Goal: Information Seeking & Learning: Understand process/instructions

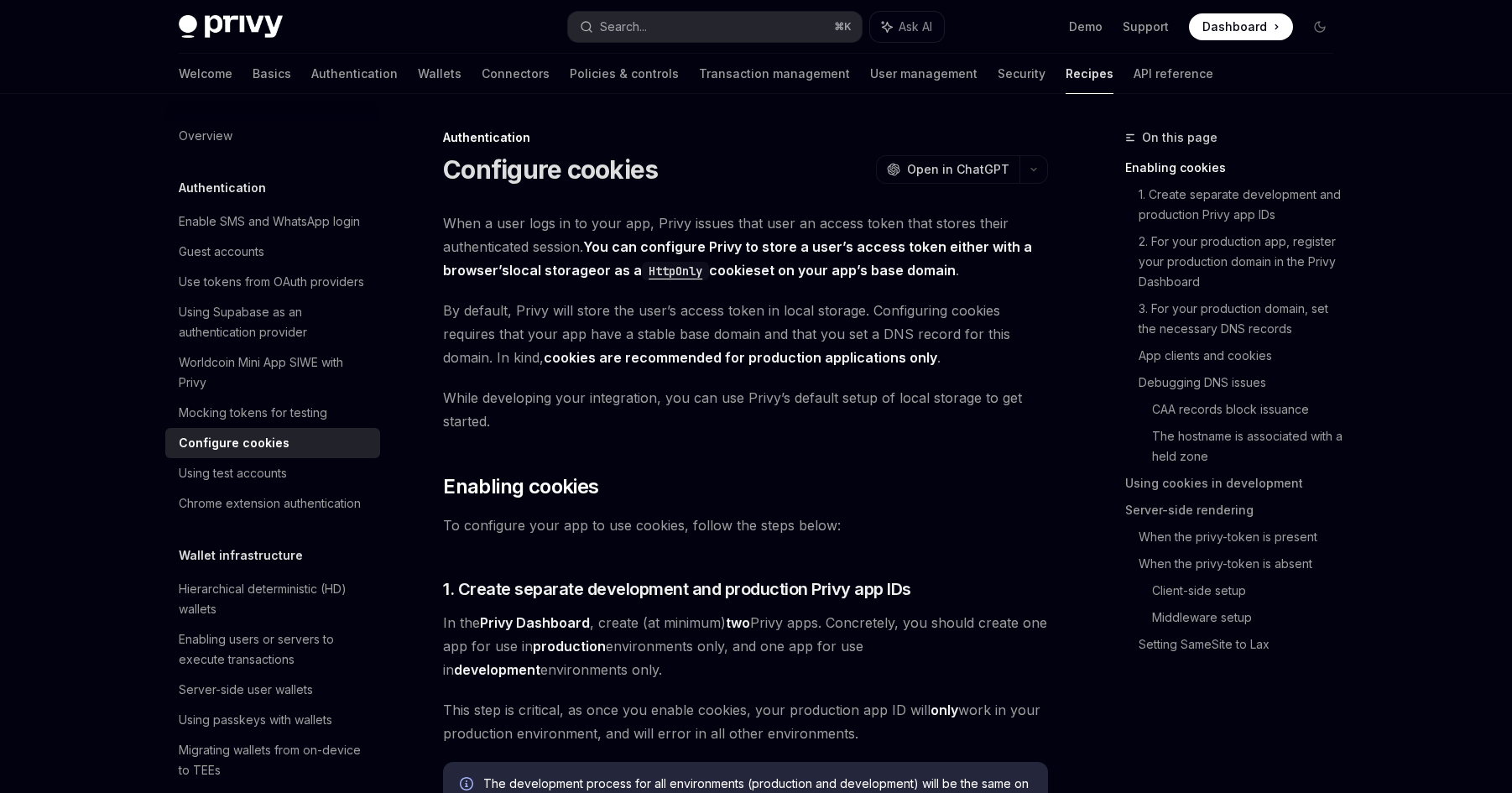
click at [793, 326] on span "By default, Privy will store the user’s access token in local storage. Configur…" at bounding box center [746, 334] width 605 height 70
click at [694, 357] on strong "cookies are recommended for production applications only" at bounding box center [740, 357] width 393 height 17
click at [756, 248] on strong "You can configure Privy to store a user’s access token either with a browser’s …" at bounding box center [738, 258] width 589 height 41
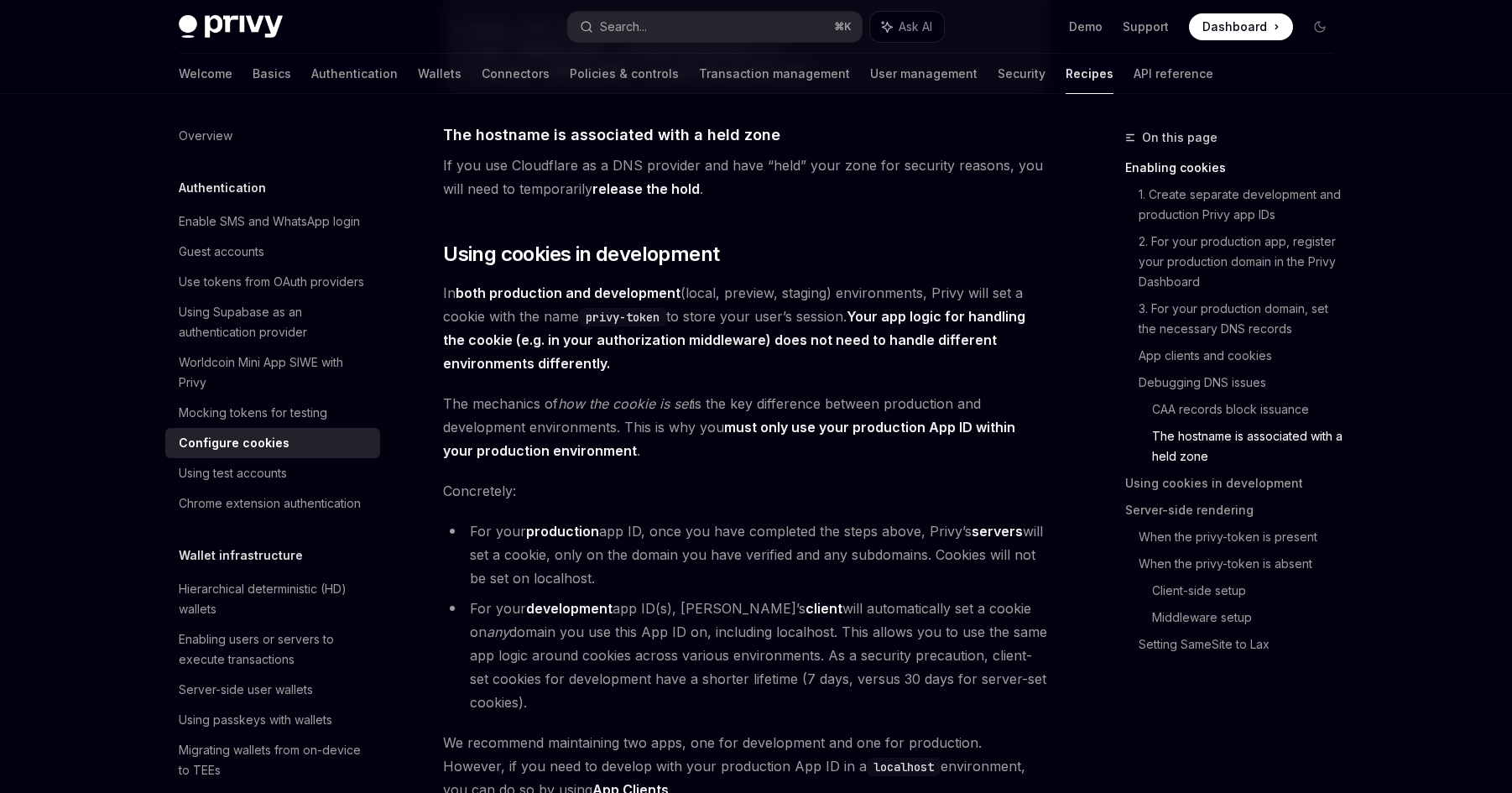
scroll to position [2685, 0]
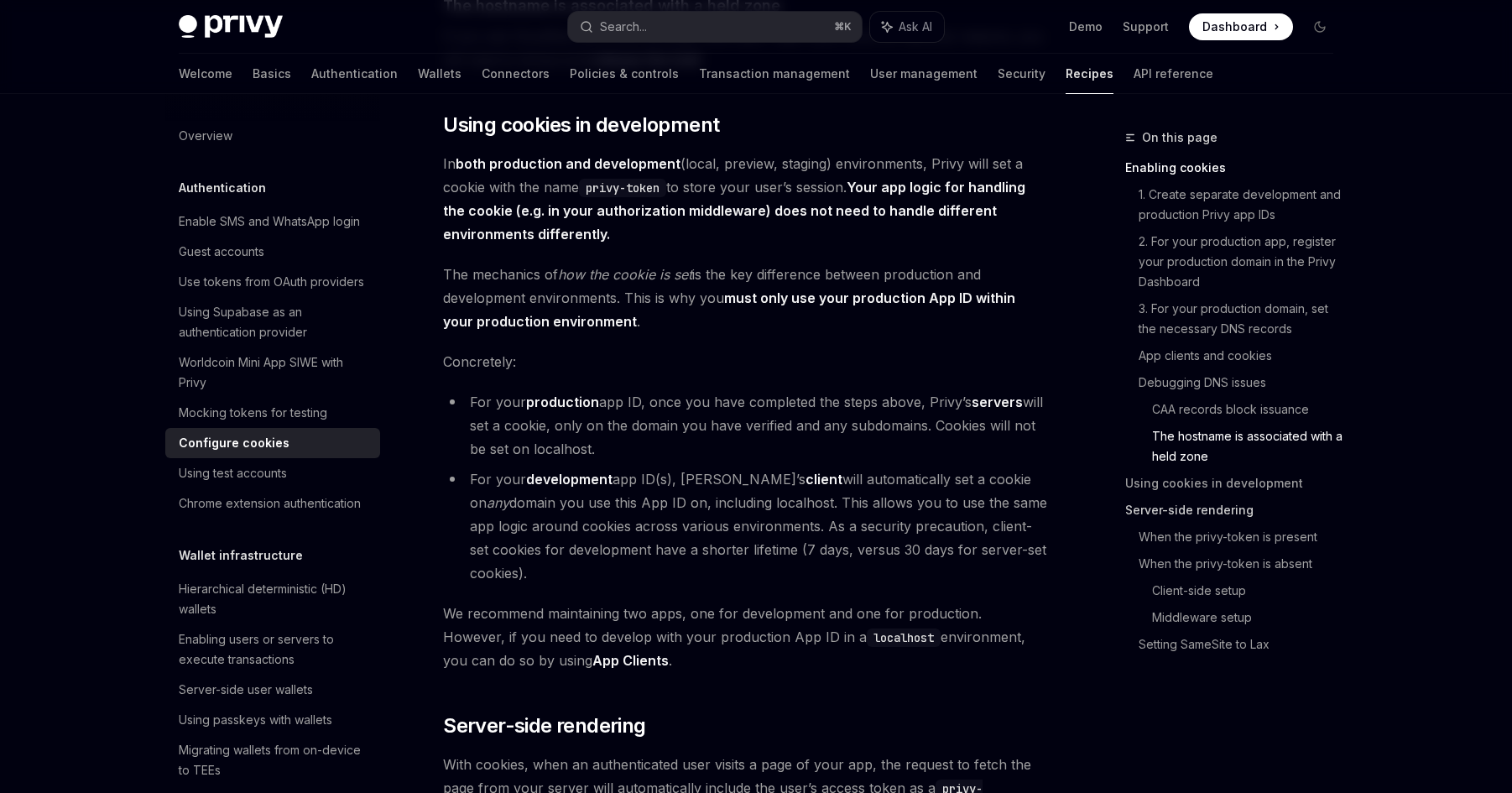
click at [1216, 503] on link "Server-side rendering" at bounding box center [1236, 510] width 222 height 27
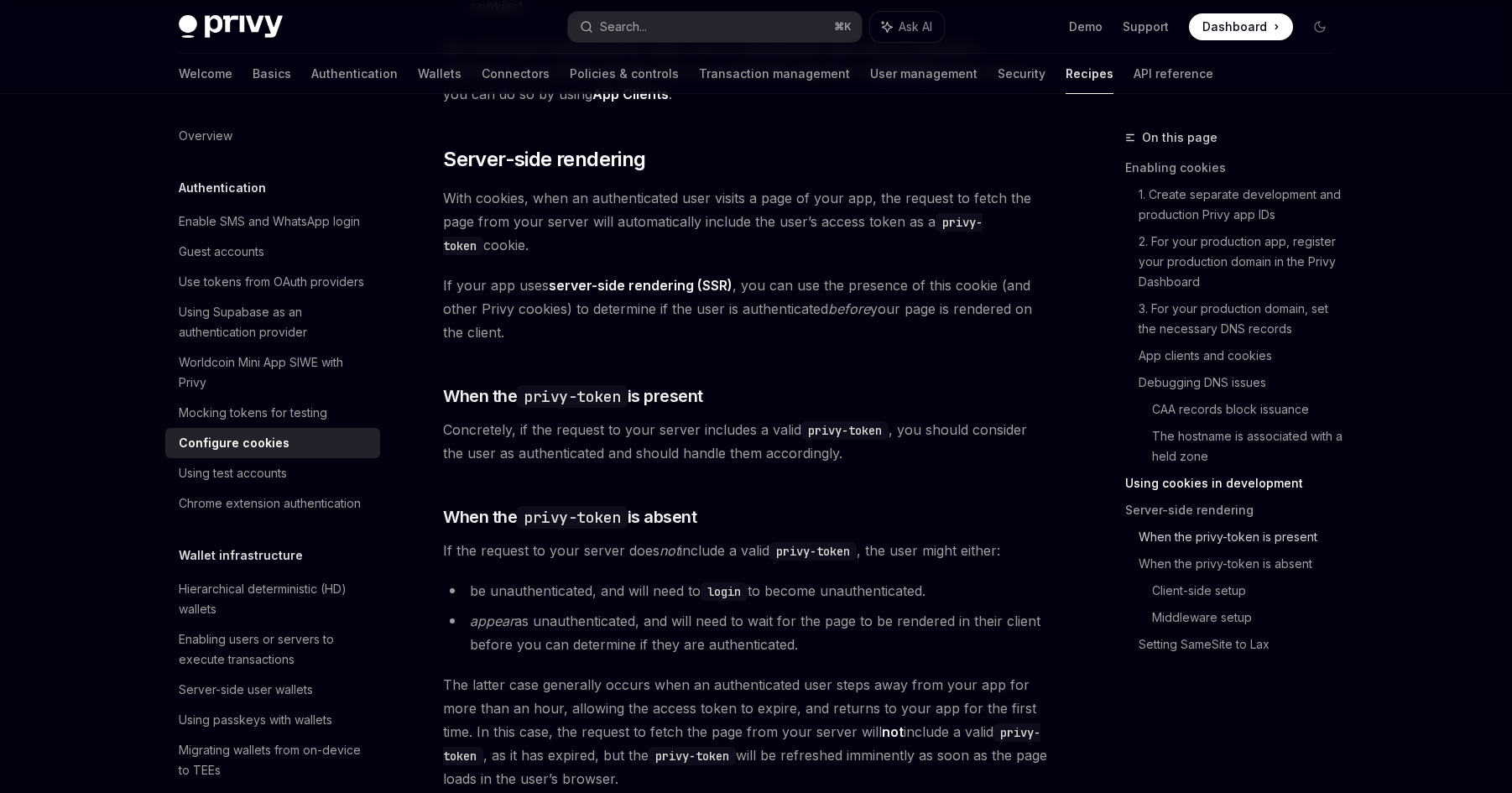
scroll to position [3293, 0]
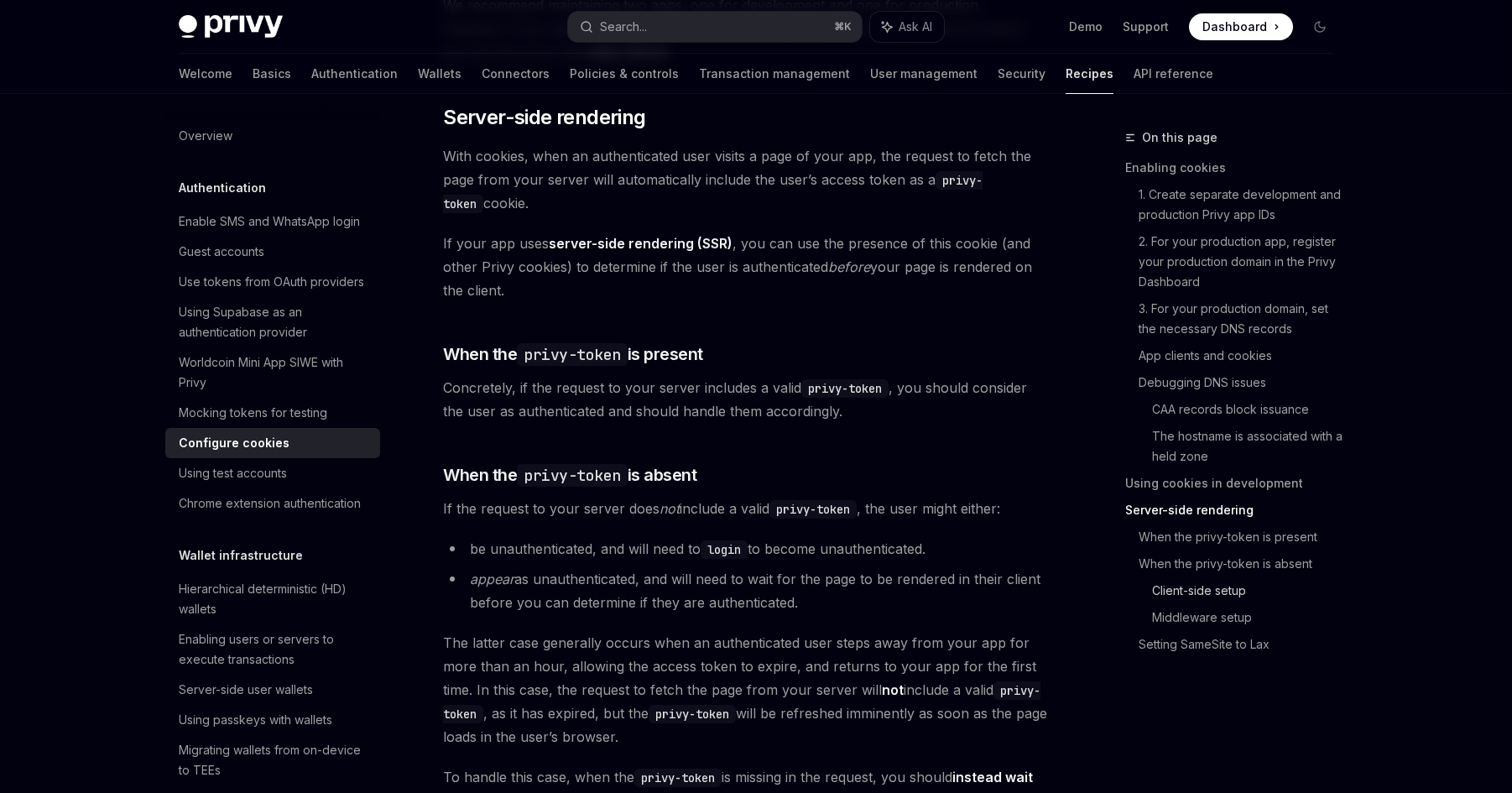
click at [1222, 593] on link "Client-side setup" at bounding box center [1249, 590] width 194 height 27
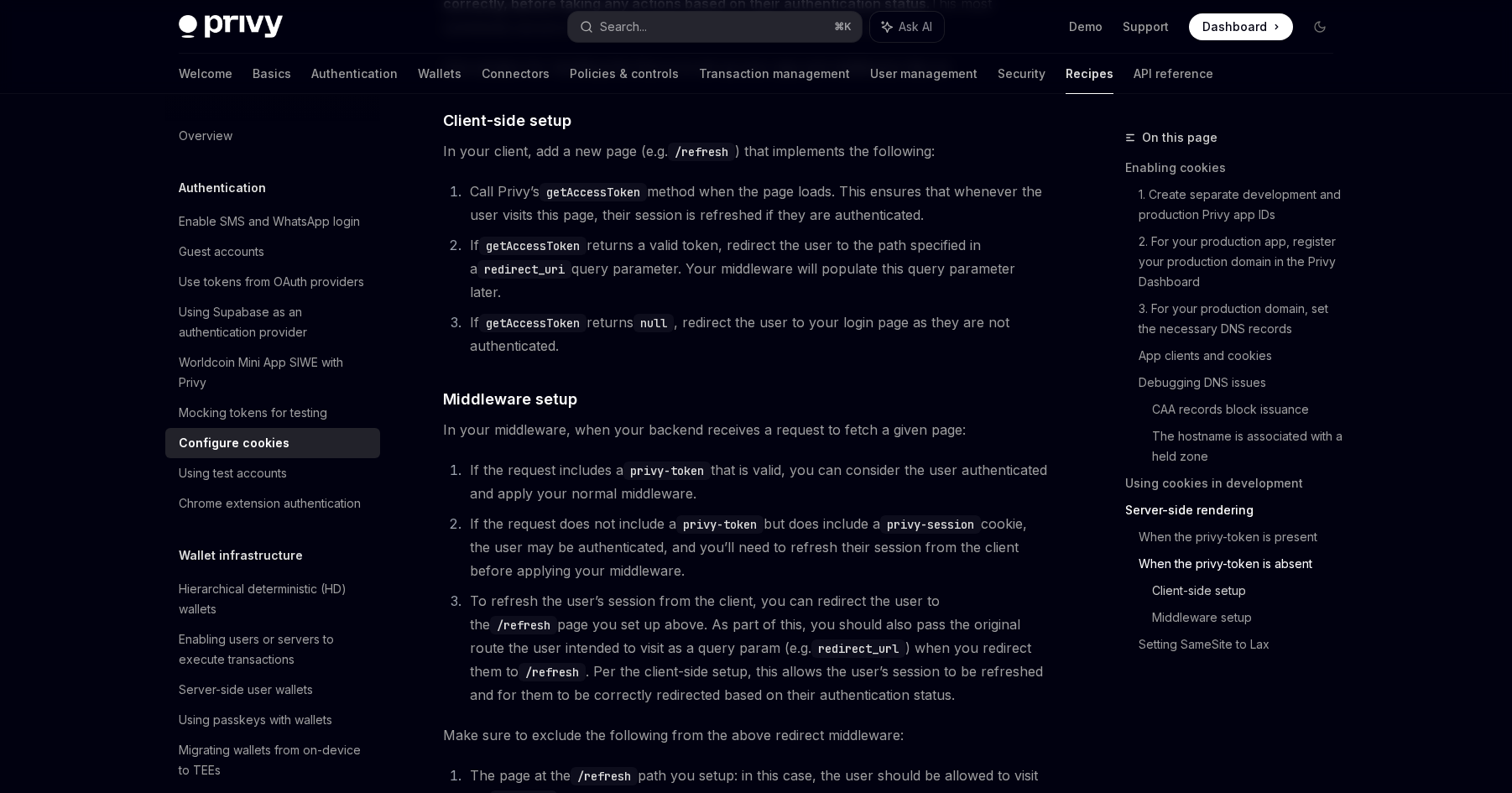
scroll to position [4119, 0]
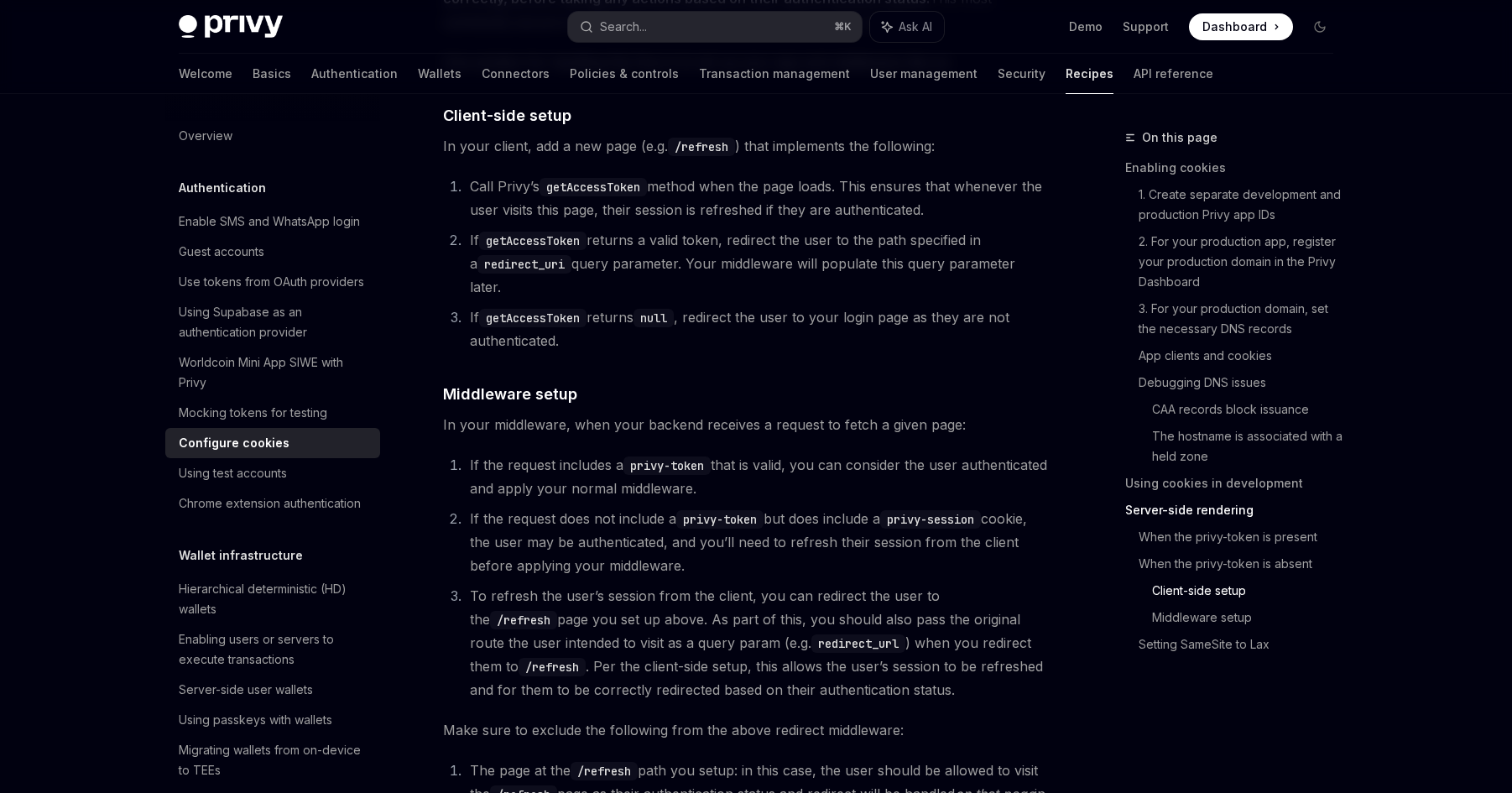
click at [632, 196] on code "getAccessToken" at bounding box center [594, 186] width 107 height 18
copy code "getAccessToken"
click at [554, 196] on code "getAccessToken" at bounding box center [594, 186] width 107 height 18
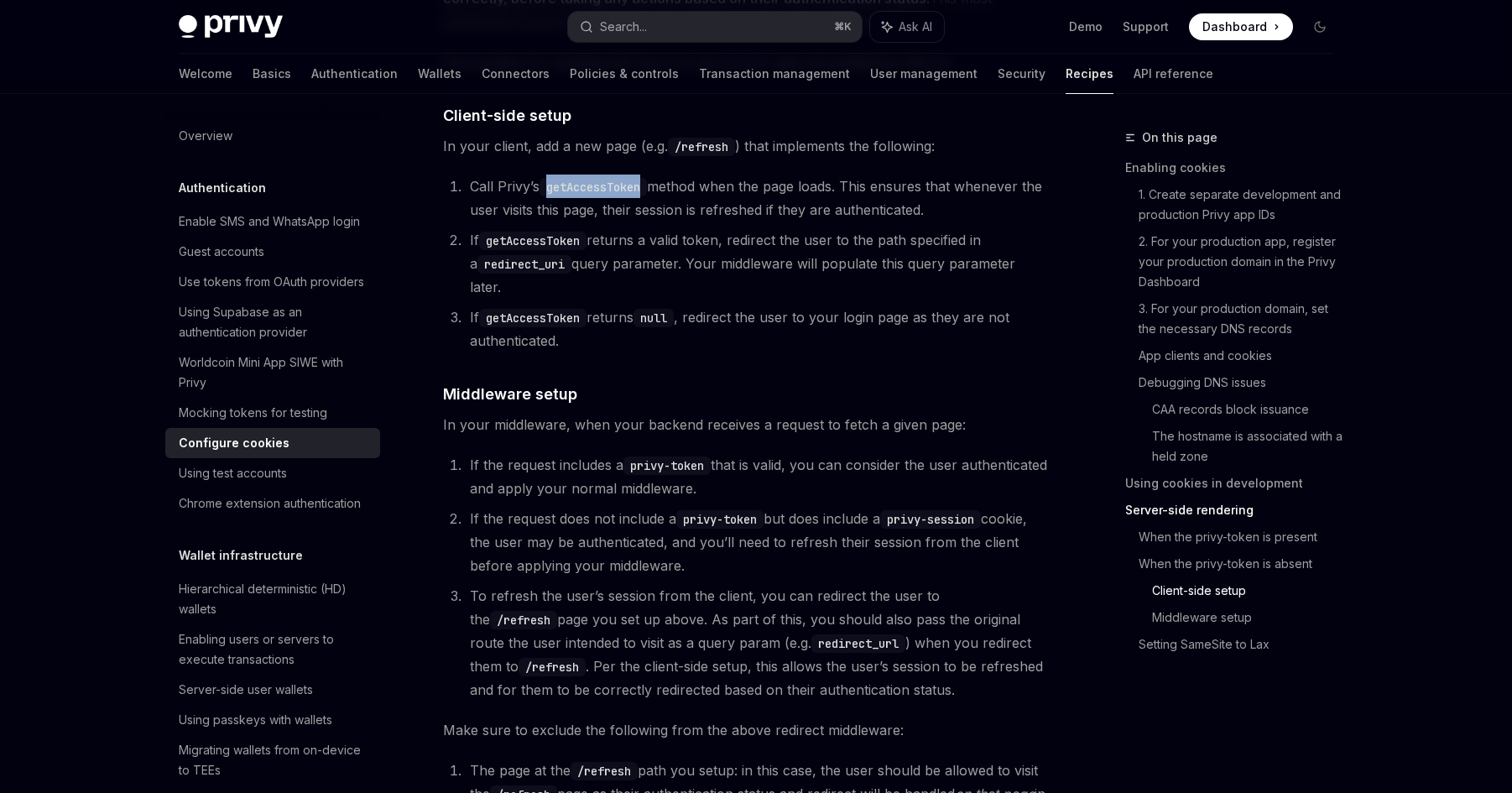
copy code "getAccessToken"
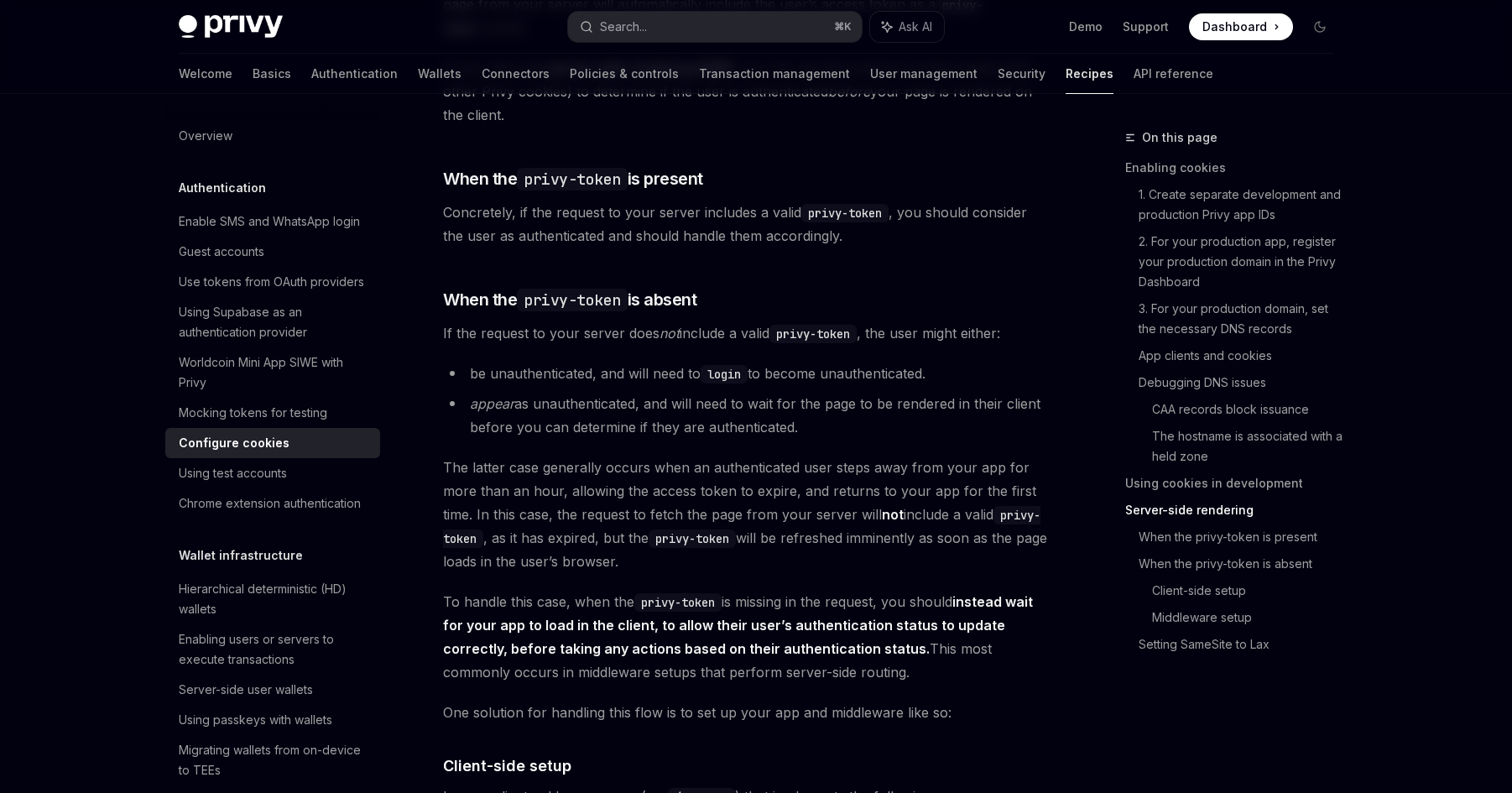
scroll to position [3629, 0]
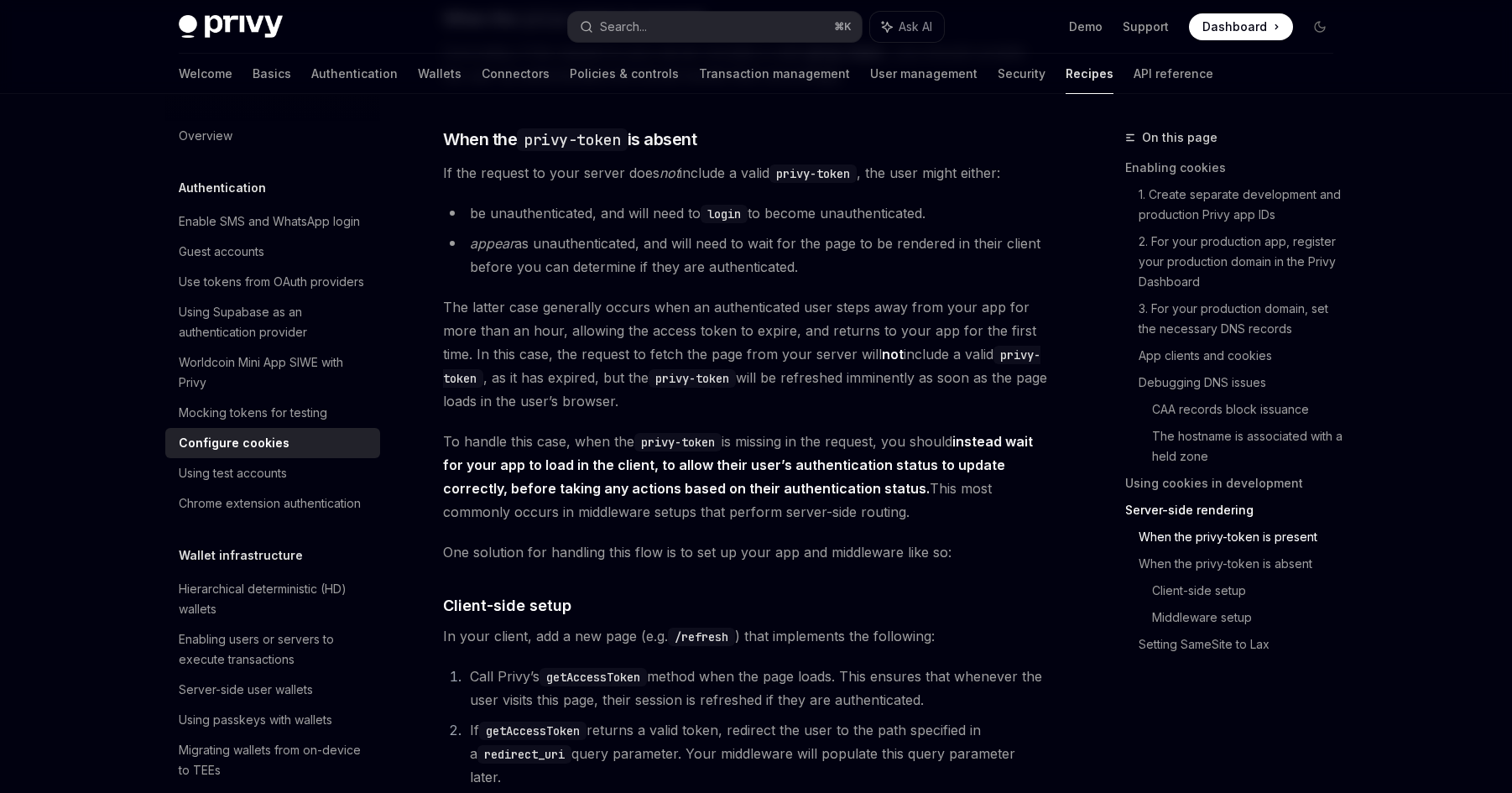
click at [625, 338] on span "The latter case generally occurs when an authenticated user steps away from you…" at bounding box center [746, 354] width 605 height 118
click at [763, 359] on span "The latter case generally occurs when an authenticated user steps away from you…" at bounding box center [746, 354] width 605 height 118
click at [562, 368] on span "The latter case generally occurs when an authenticated user steps away from you…" at bounding box center [746, 354] width 605 height 118
click at [844, 378] on span "The latter case generally occurs when an authenticated user steps away from you…" at bounding box center [746, 354] width 605 height 118
click at [891, 362] on strong "not" at bounding box center [893, 353] width 22 height 17
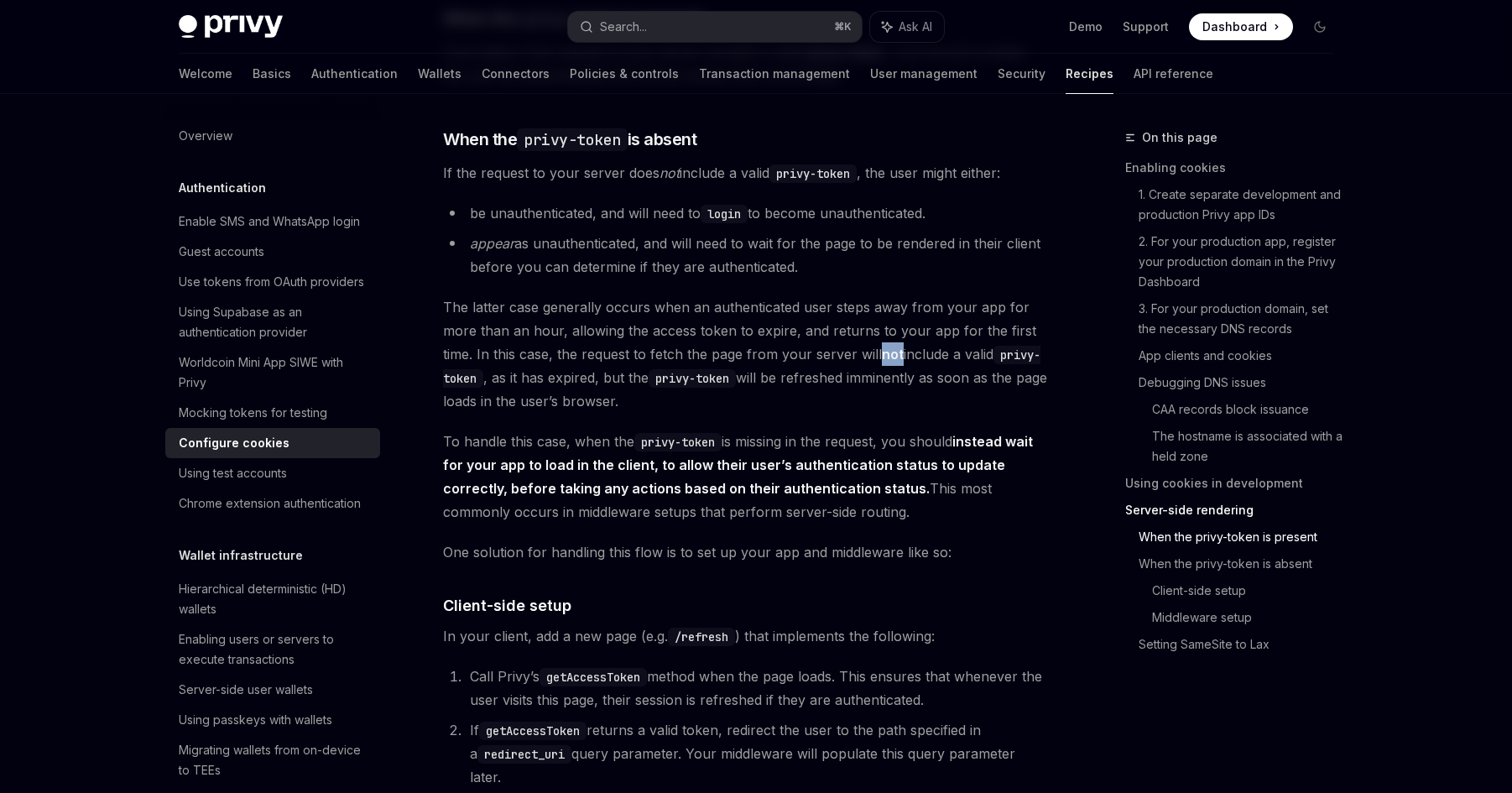
click at [891, 362] on strong "not" at bounding box center [893, 353] width 22 height 17
click at [641, 371] on span "The latter case generally occurs when an authenticated user steps away from you…" at bounding box center [746, 354] width 605 height 118
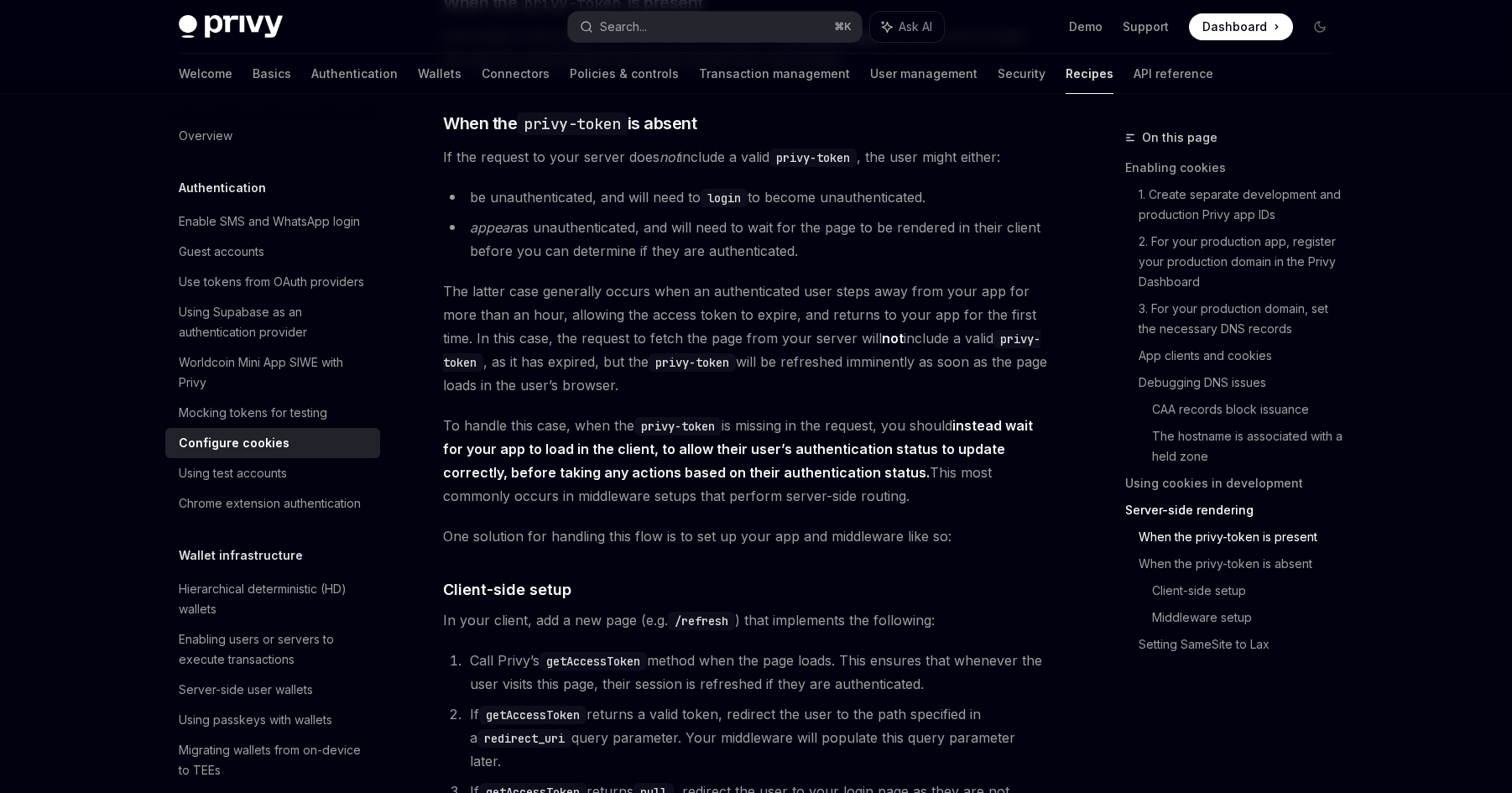
scroll to position [3649, 0]
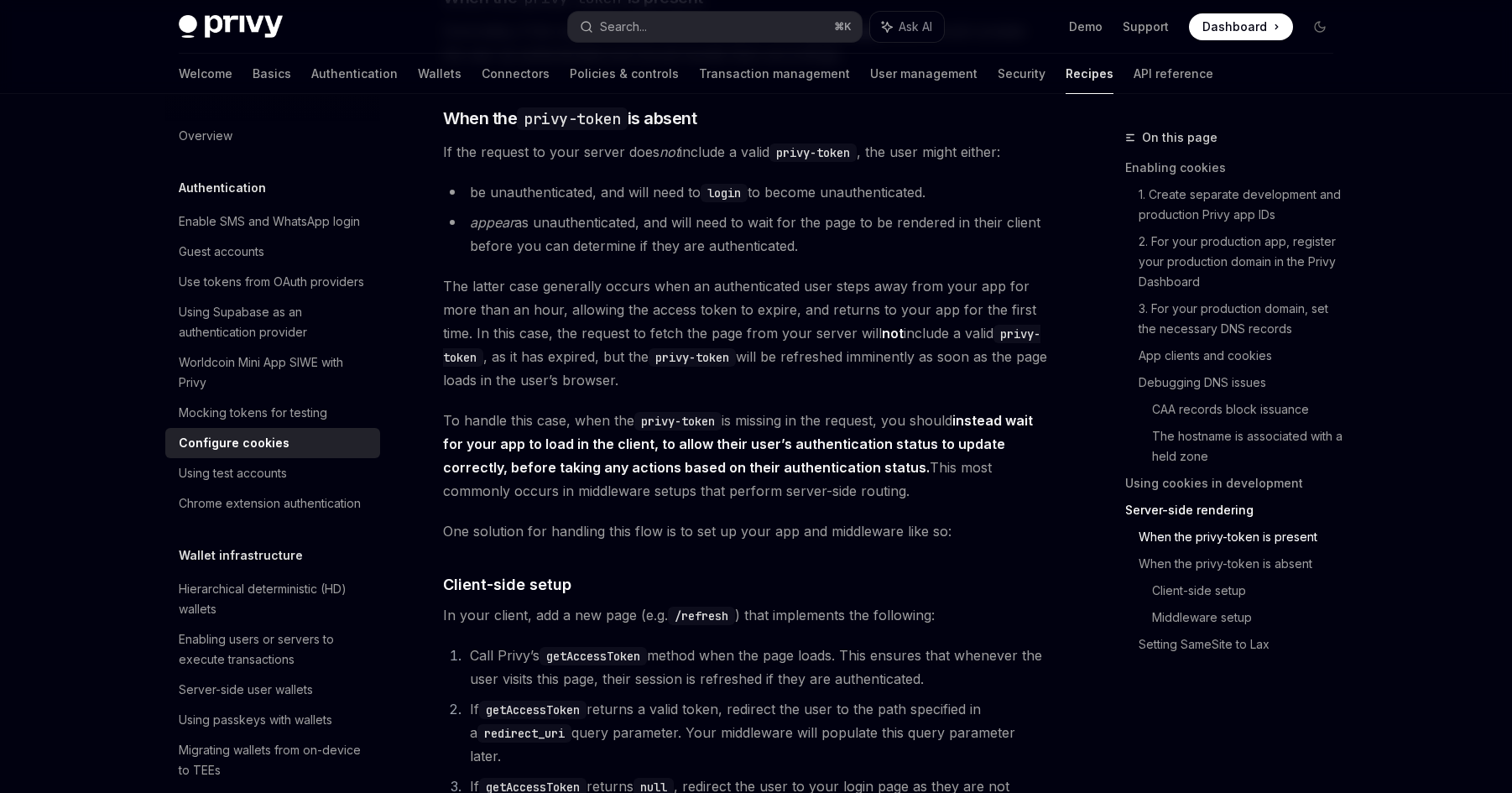
click at [559, 367] on span "The latter case generally occurs when an authenticated user steps away from you…" at bounding box center [746, 333] width 605 height 118
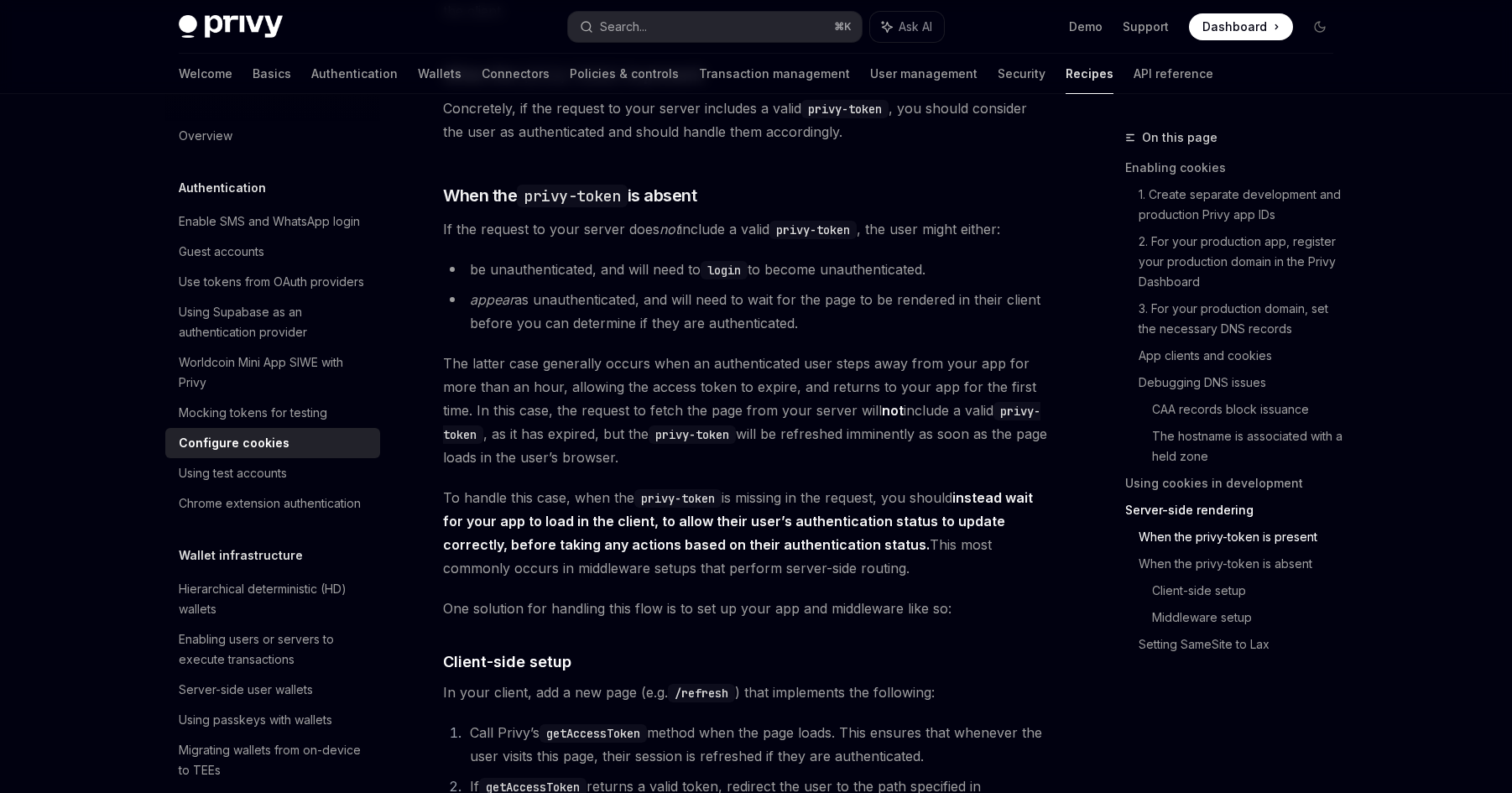
scroll to position [3566, 0]
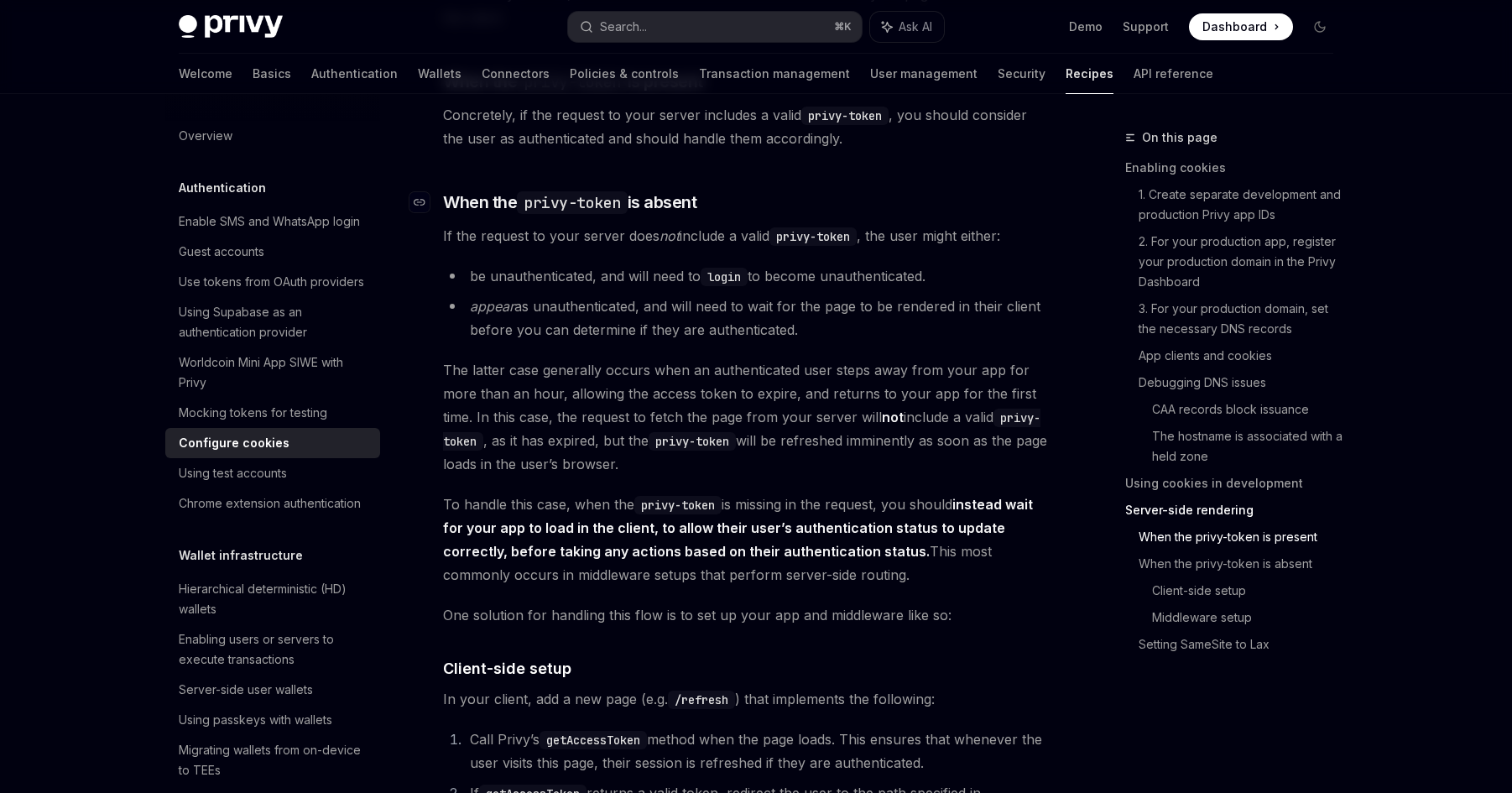
click at [435, 214] on link "​" at bounding box center [427, 202] width 33 height 24
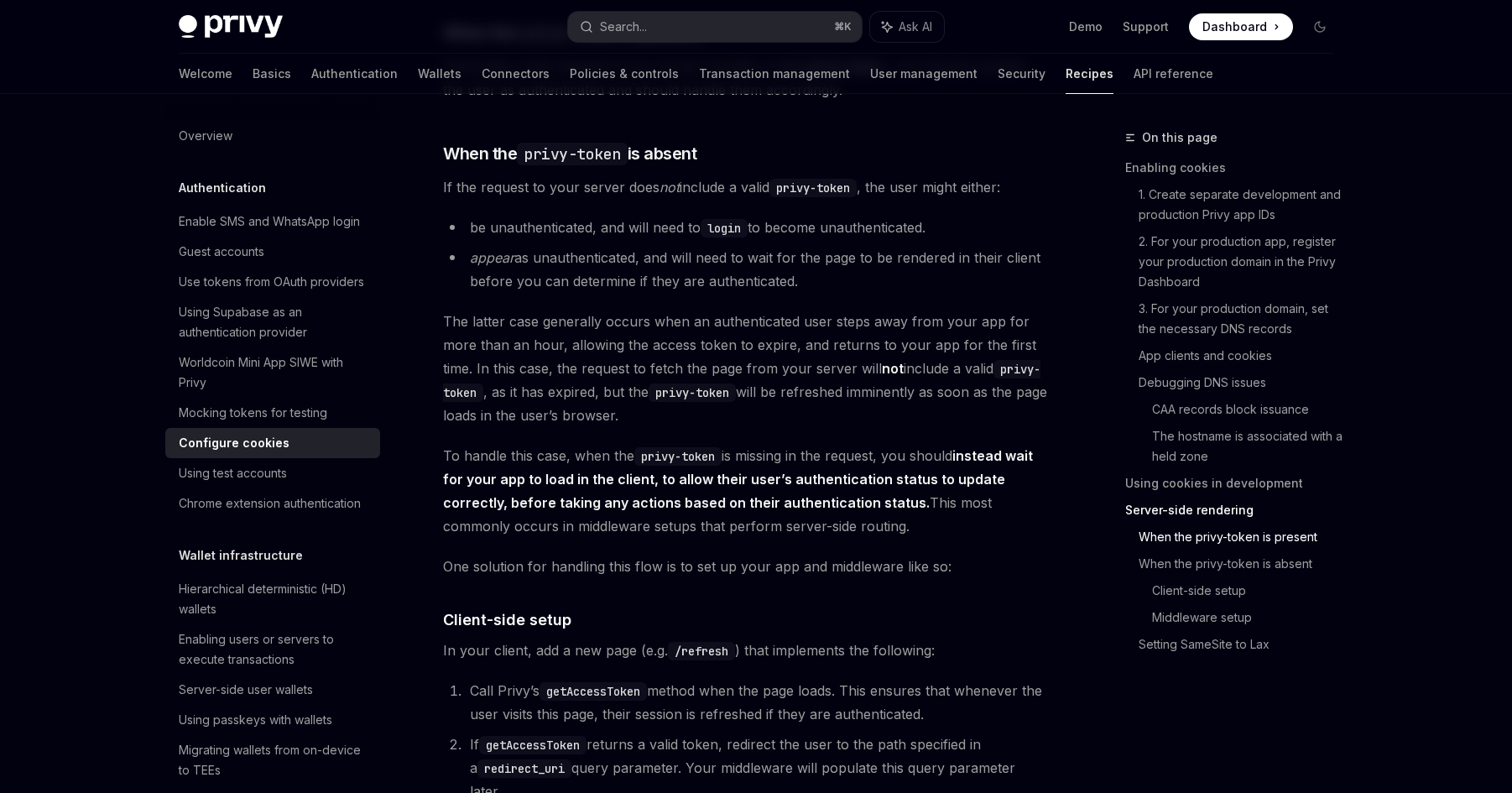
scroll to position [3652, 0]
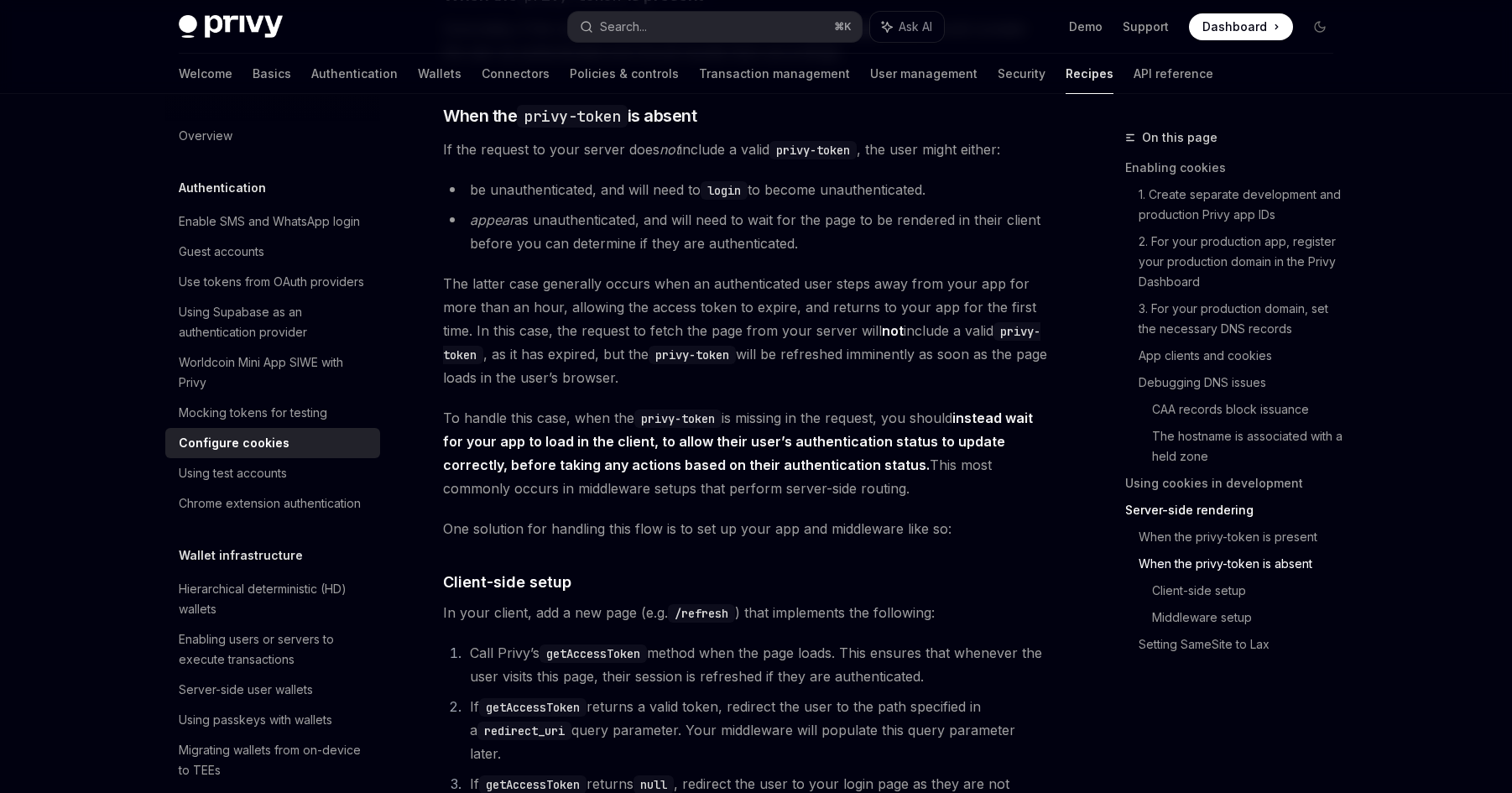
drag, startPoint x: 866, startPoint y: 258, endPoint x: 432, endPoint y: 171, distance: 442.6
copy div "If the request to your server does not include a valid privy-token , the user m…"
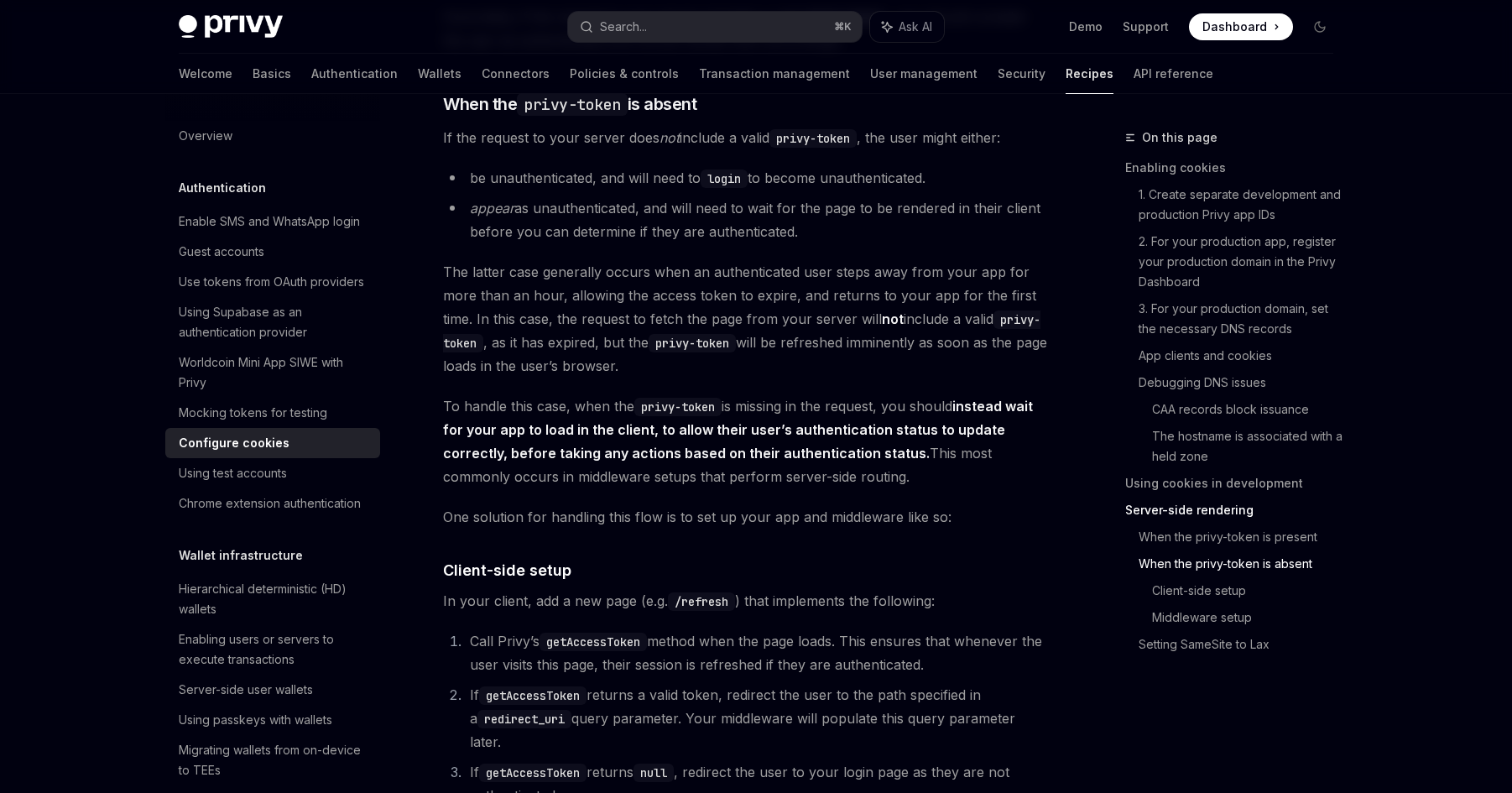
scroll to position [3676, 0]
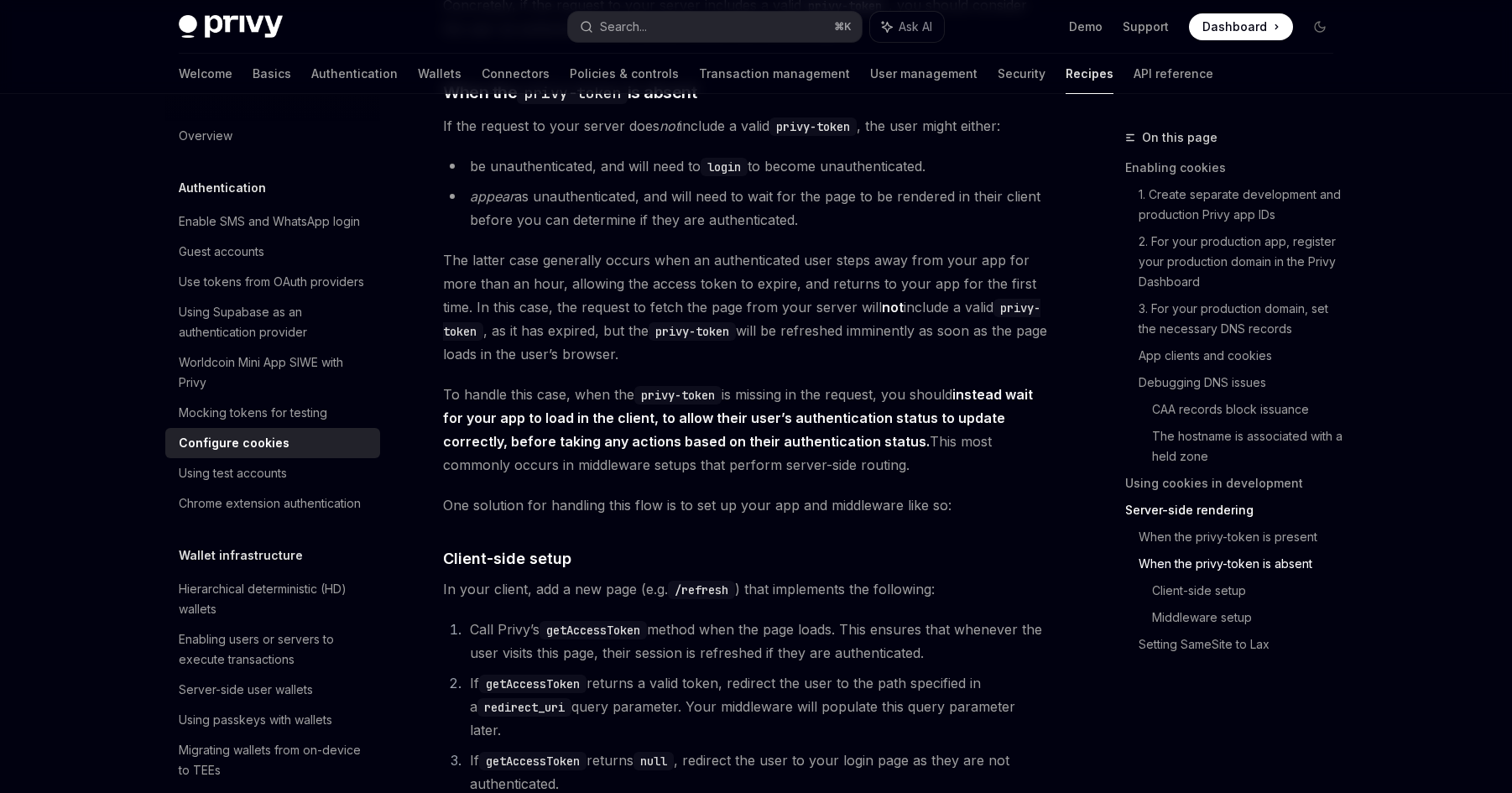
click at [978, 326] on span "The latter case generally occurs when an authenticated user steps away from you…" at bounding box center [746, 307] width 605 height 118
drag, startPoint x: 522, startPoint y: 357, endPoint x: 451, endPoint y: 356, distance: 71.0
click at [451, 340] on code "privy-token" at bounding box center [741, 320] width 597 height 42
copy code "privy-toke"
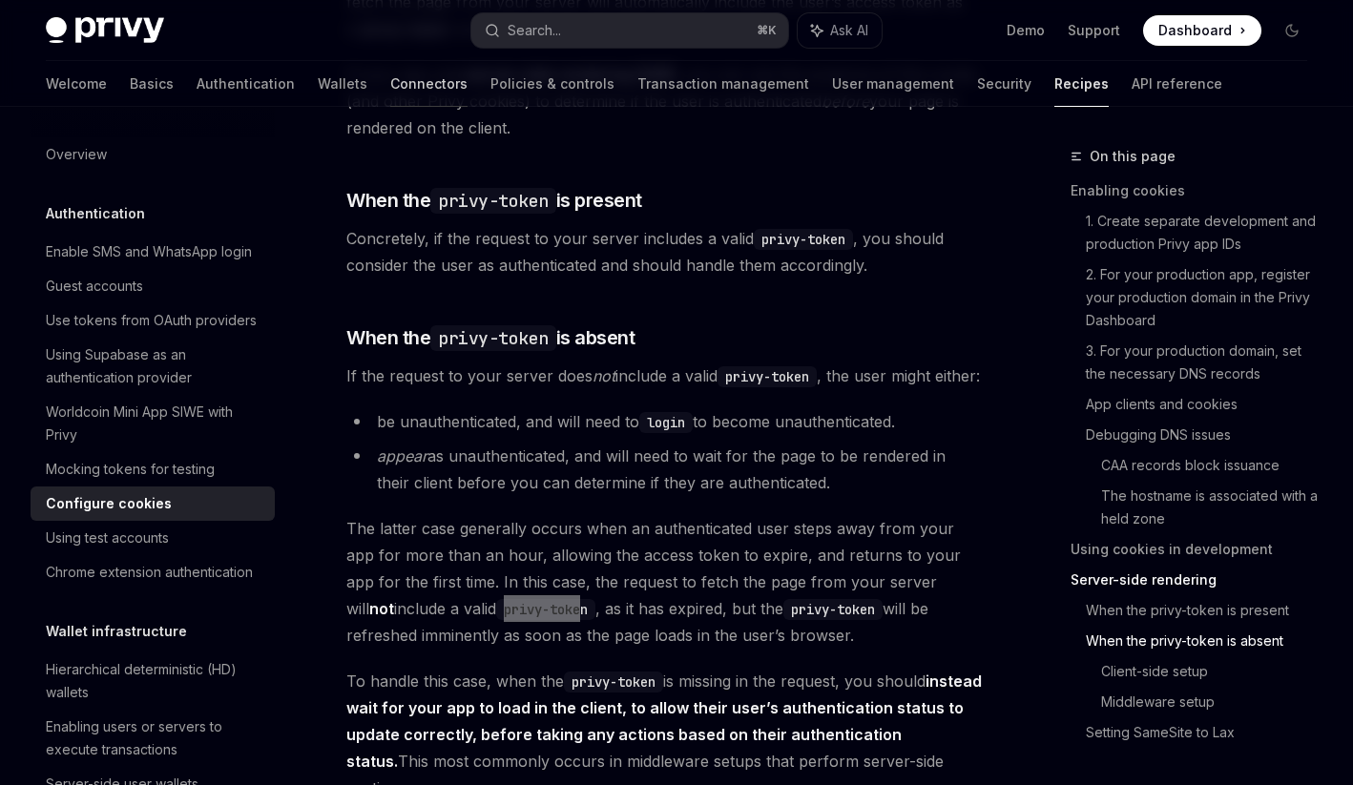
type textarea "*"
